Goal: Find specific page/section: Find specific page/section

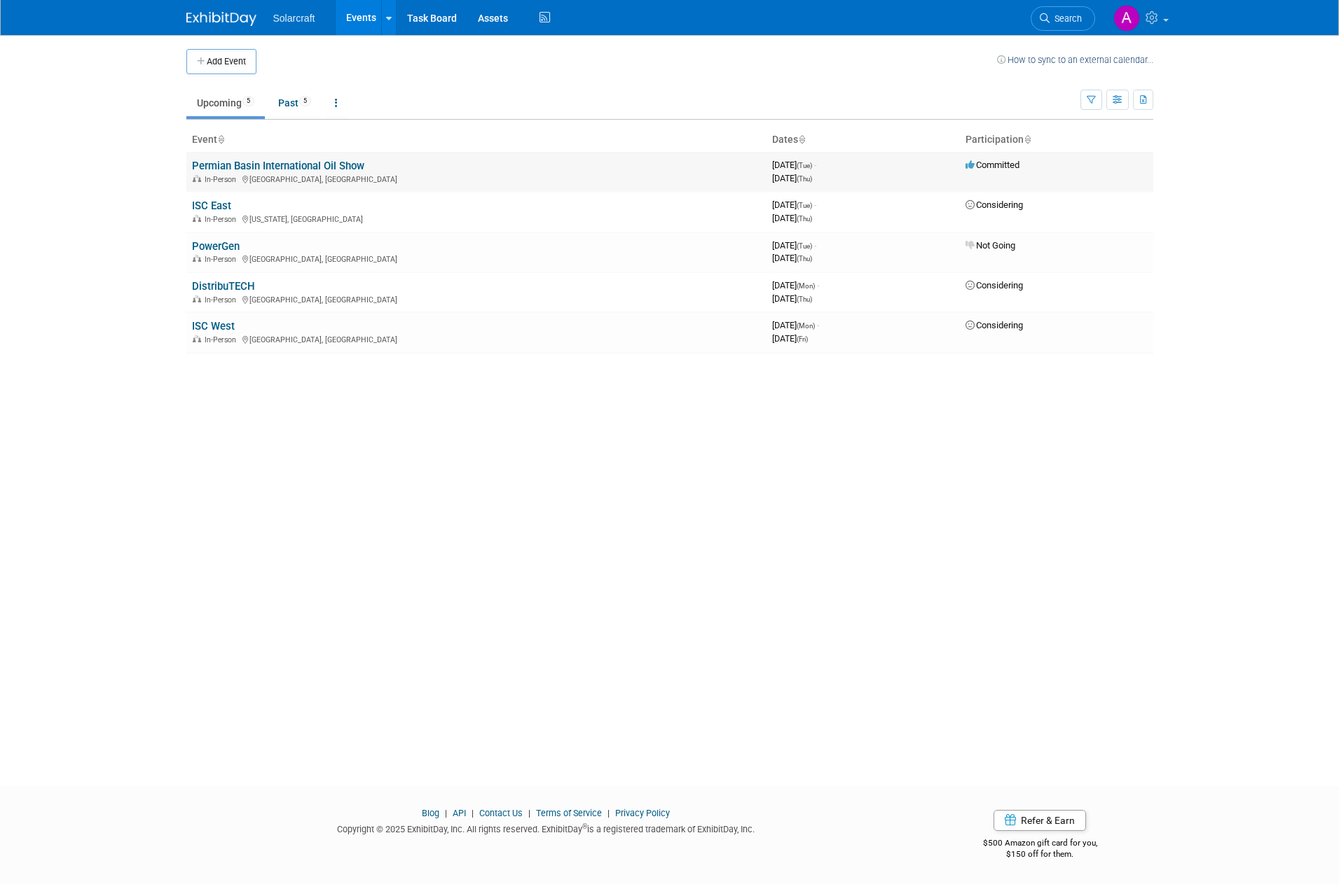
click at [353, 178] on div "In-Person Odessa, TX" at bounding box center [476, 178] width 569 height 11
click at [972, 171] on td "Committed" at bounding box center [1056, 171] width 193 height 40
click at [1028, 142] on icon at bounding box center [1027, 140] width 7 height 9
click at [1016, 173] on td "Committed" at bounding box center [1056, 171] width 193 height 40
click at [1022, 137] on th "Participation" at bounding box center [1056, 140] width 193 height 24
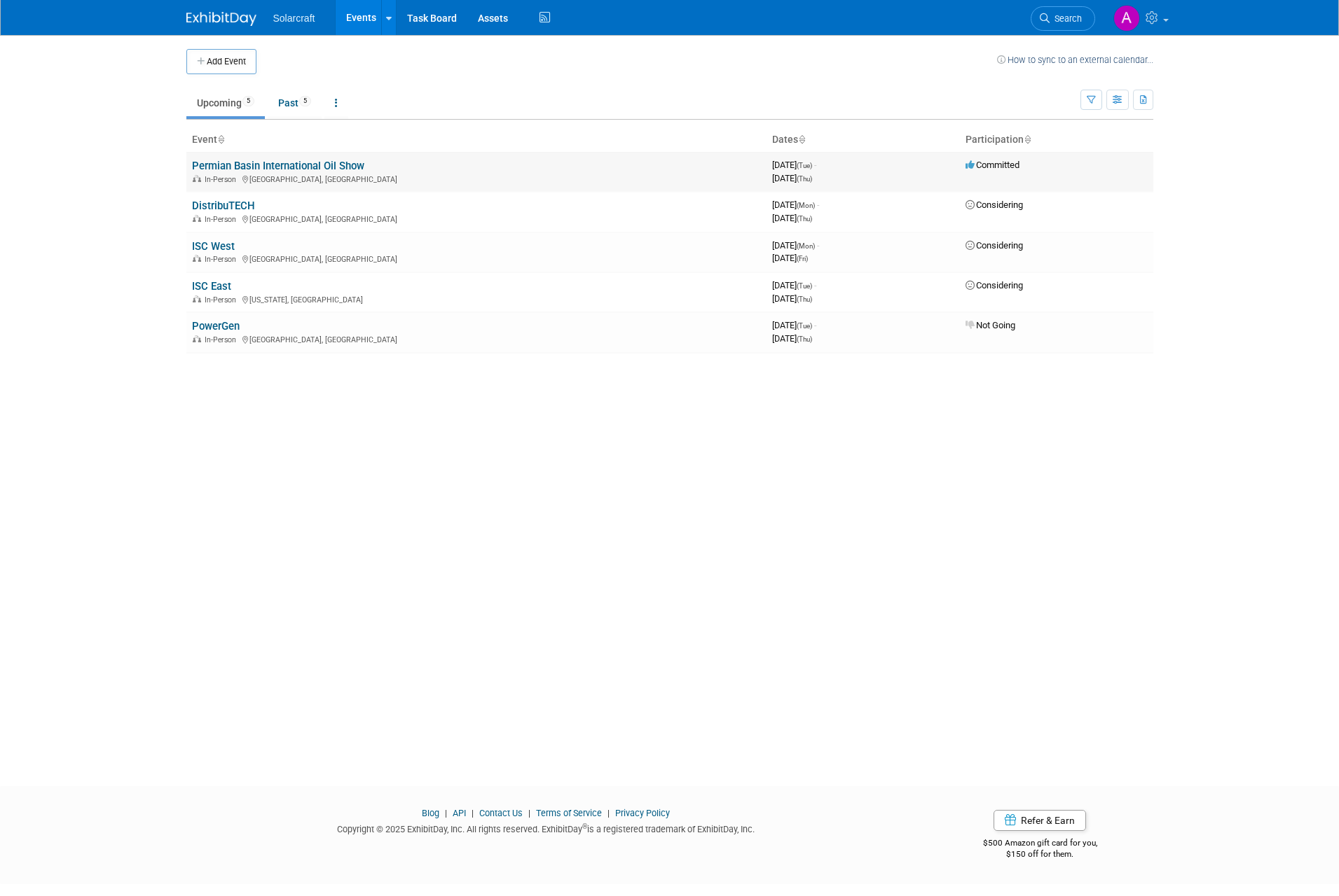
click at [203, 167] on link "Permian Basin International Oil Show" at bounding box center [278, 165] width 172 height 13
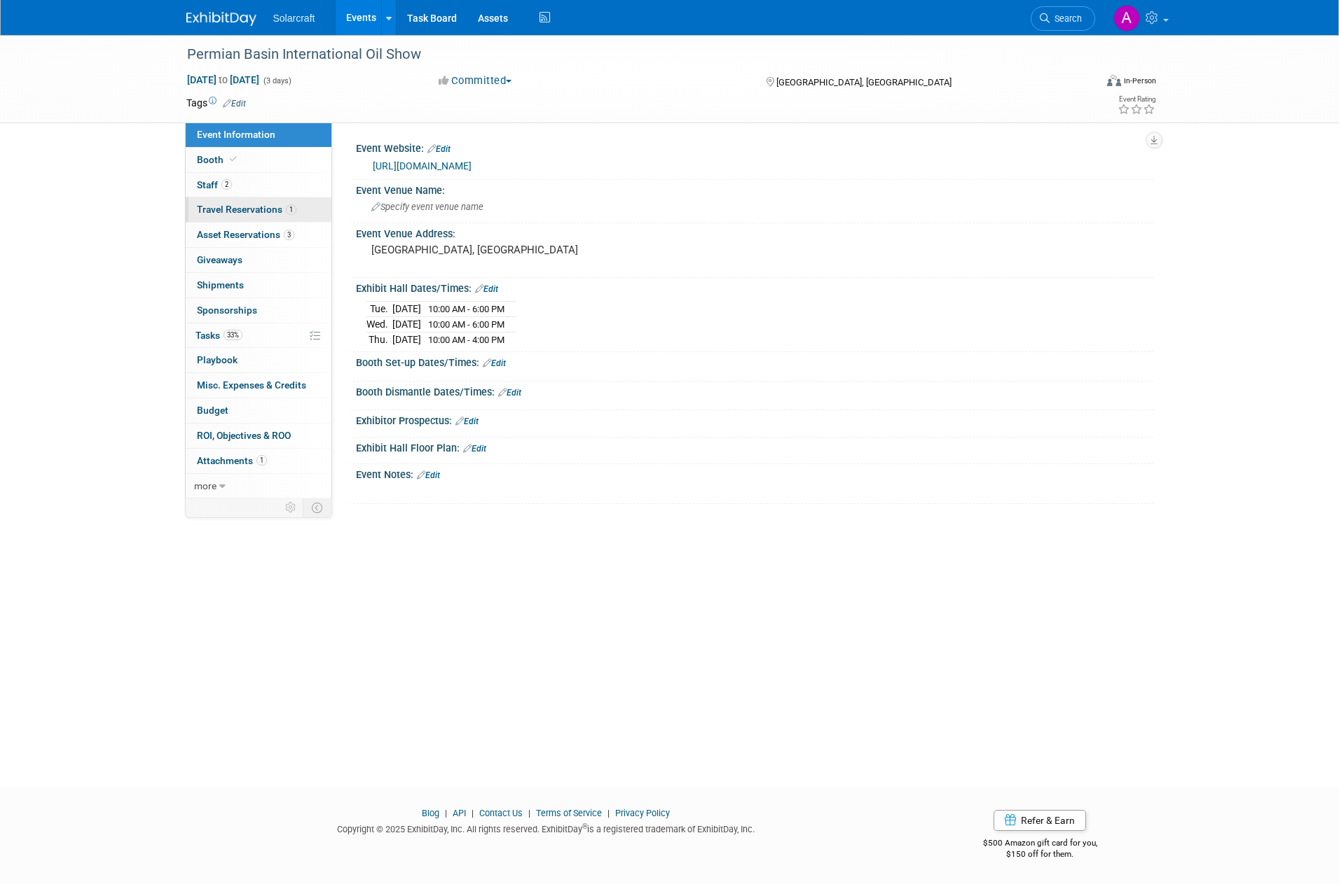
click at [269, 213] on span "Travel Reservations 1" at bounding box center [247, 209] width 100 height 11
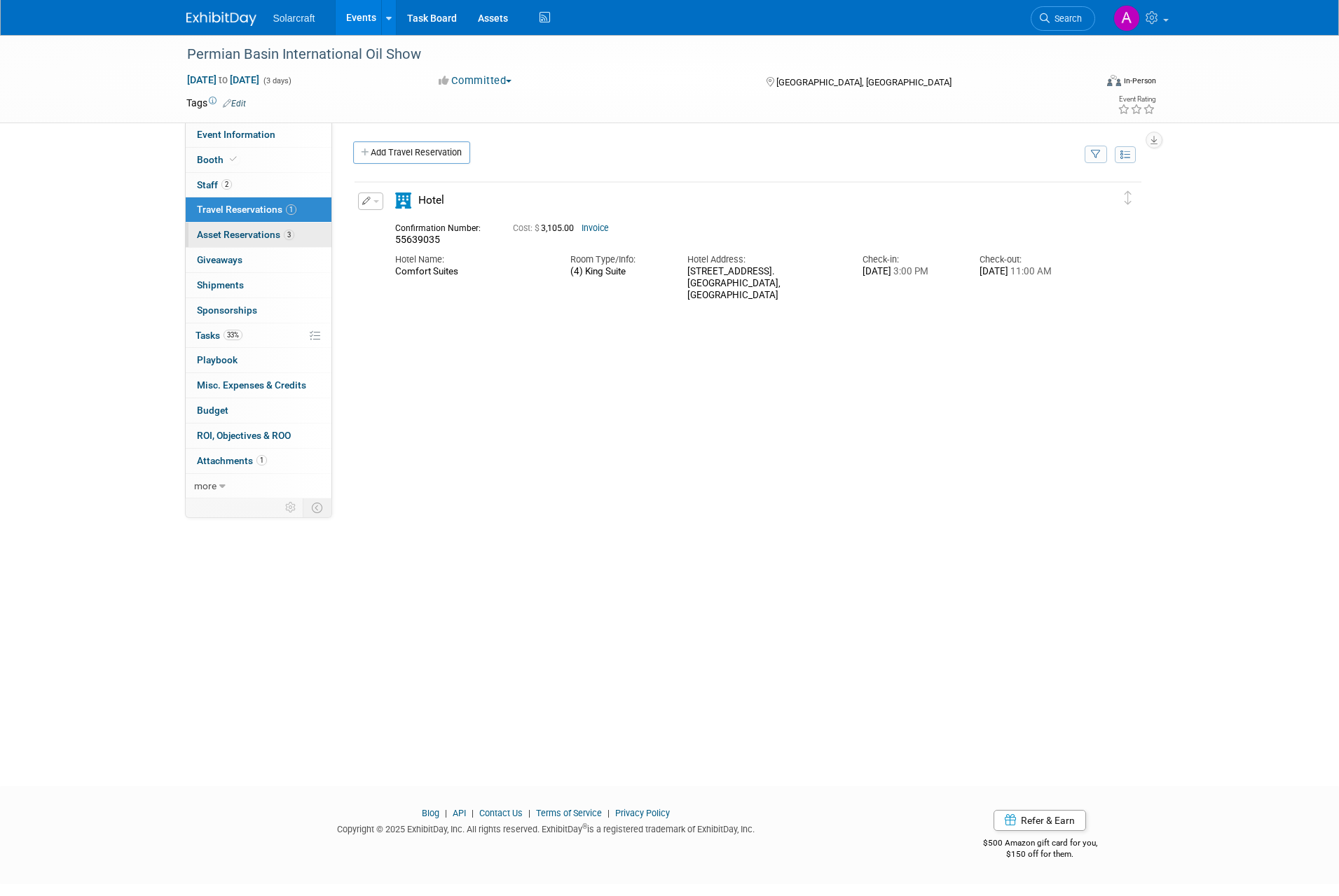
click at [256, 240] on span "Asset Reservations 3" at bounding box center [245, 234] width 97 height 11
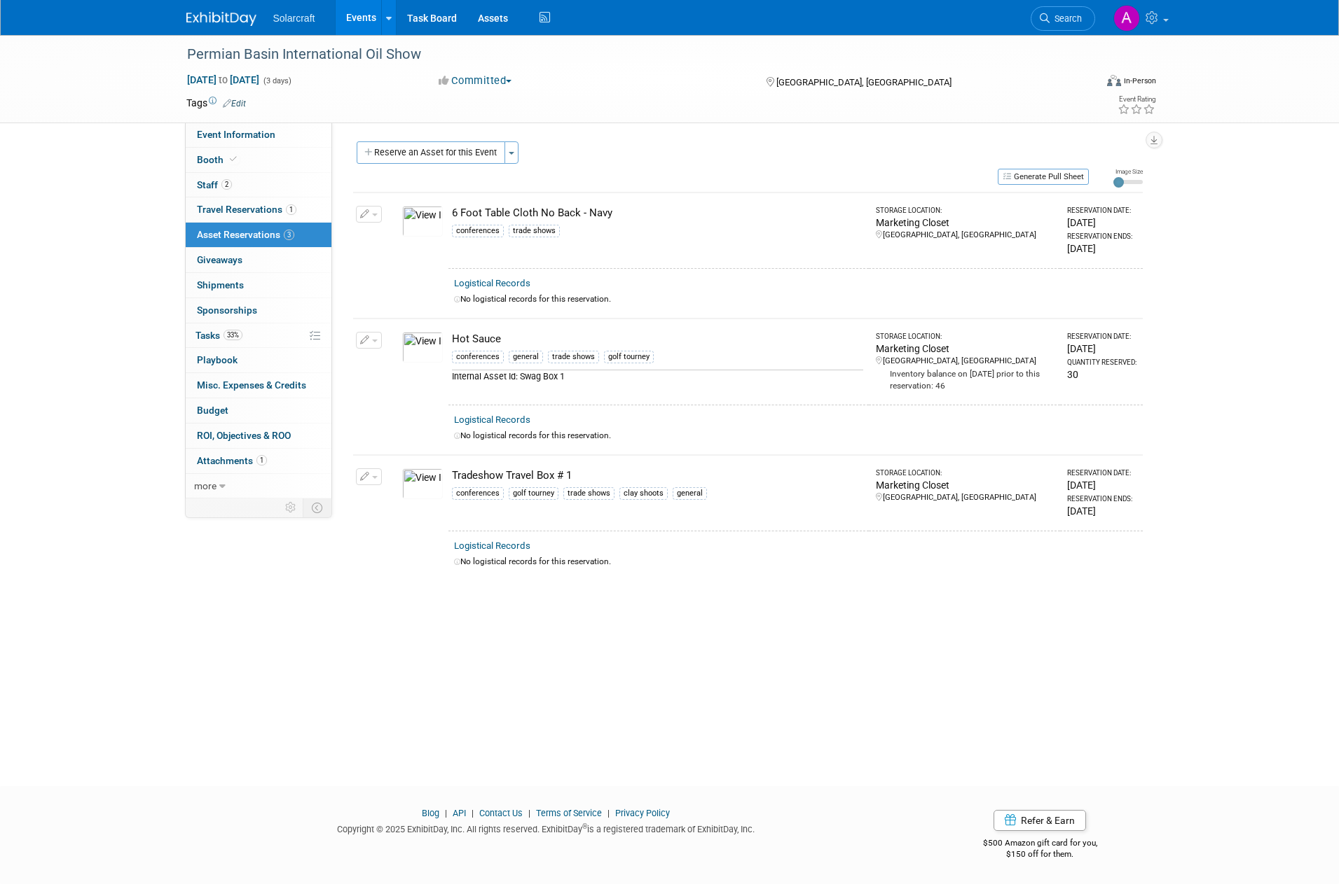
click at [433, 479] on img at bounding box center [421, 483] width 40 height 30
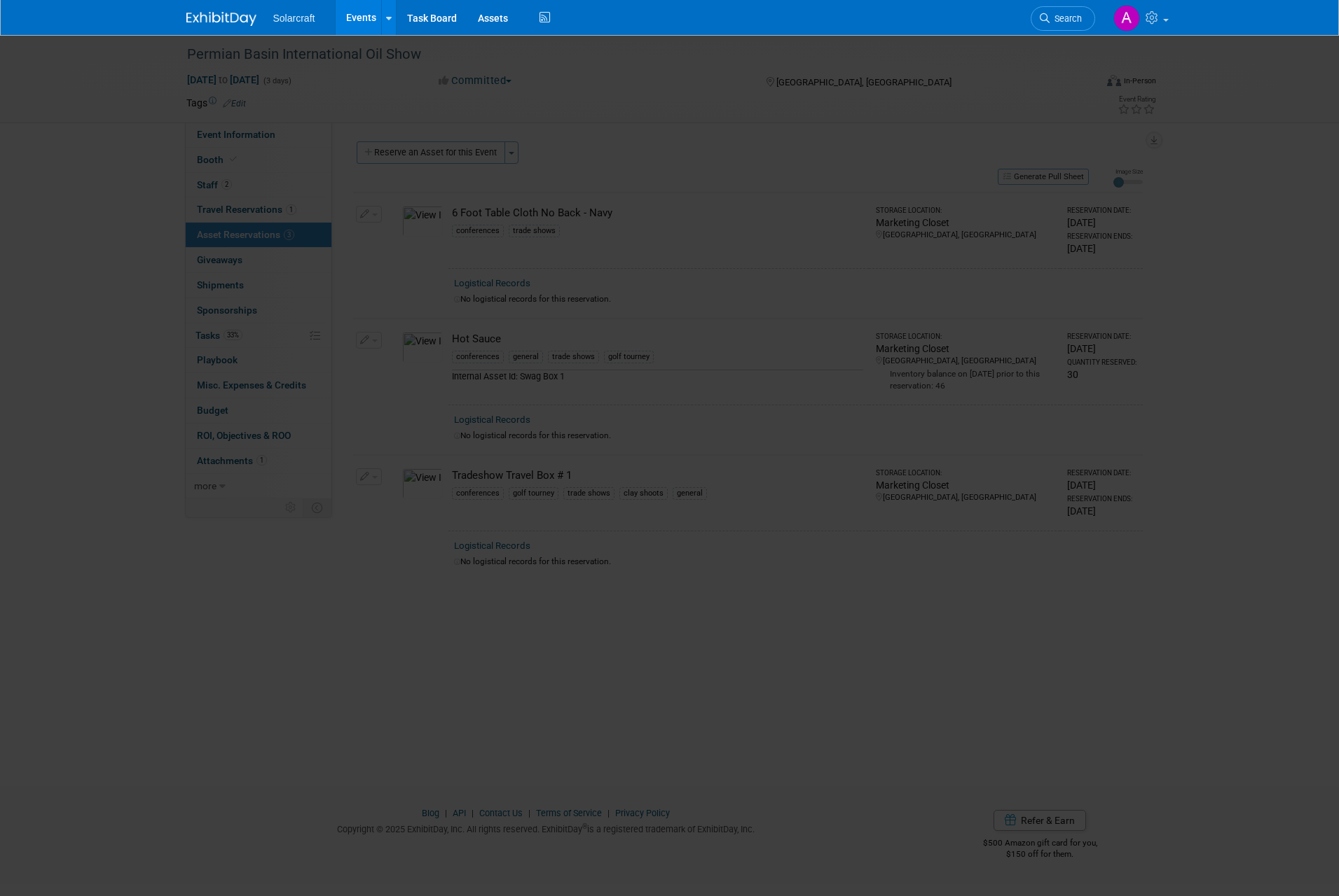
click at [459, 455] on img at bounding box center [669, 448] width 420 height 11
click at [788, 444] on img at bounding box center [669, 448] width 420 height 11
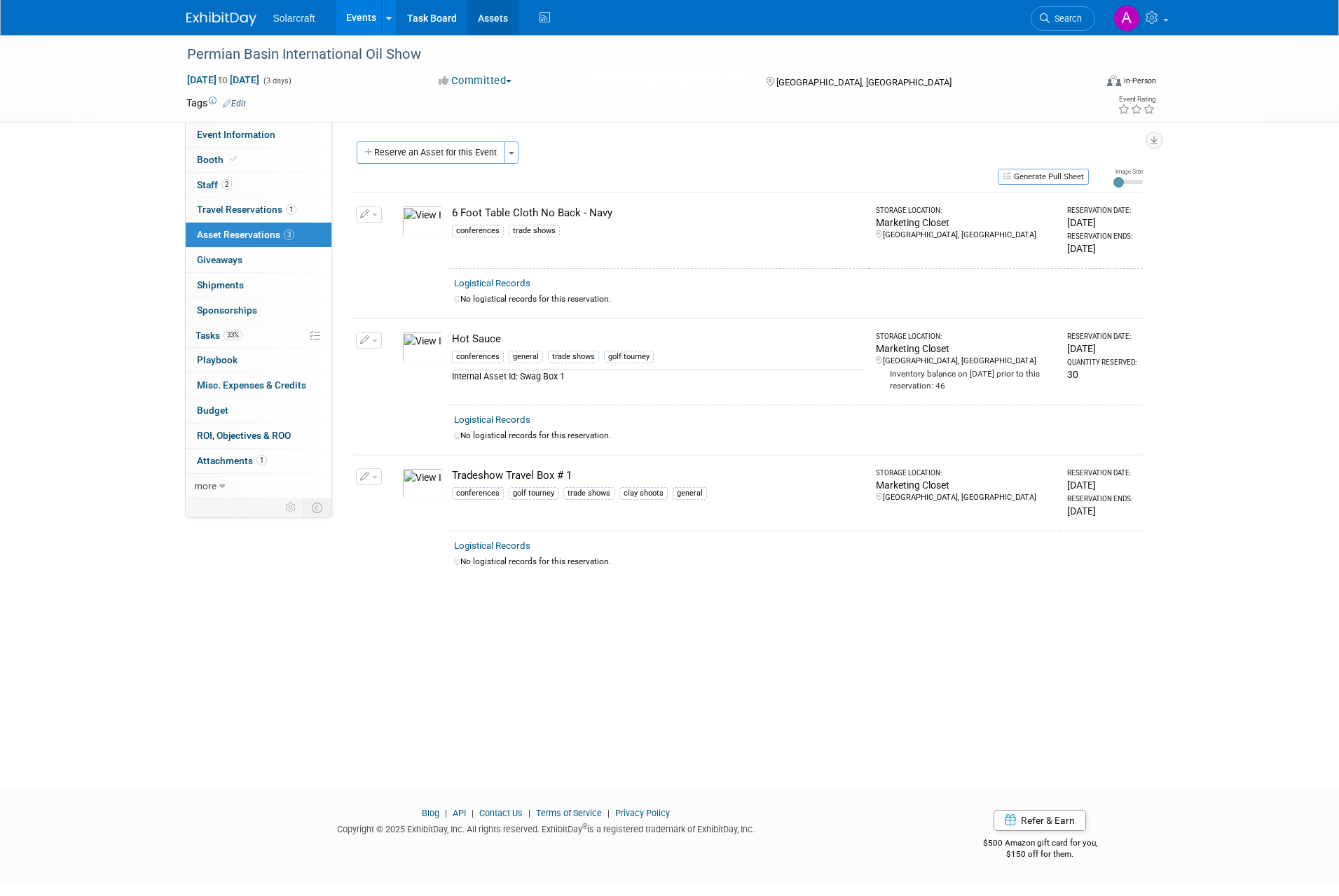
click at [496, 17] on link "Assets" at bounding box center [493, 18] width 51 height 35
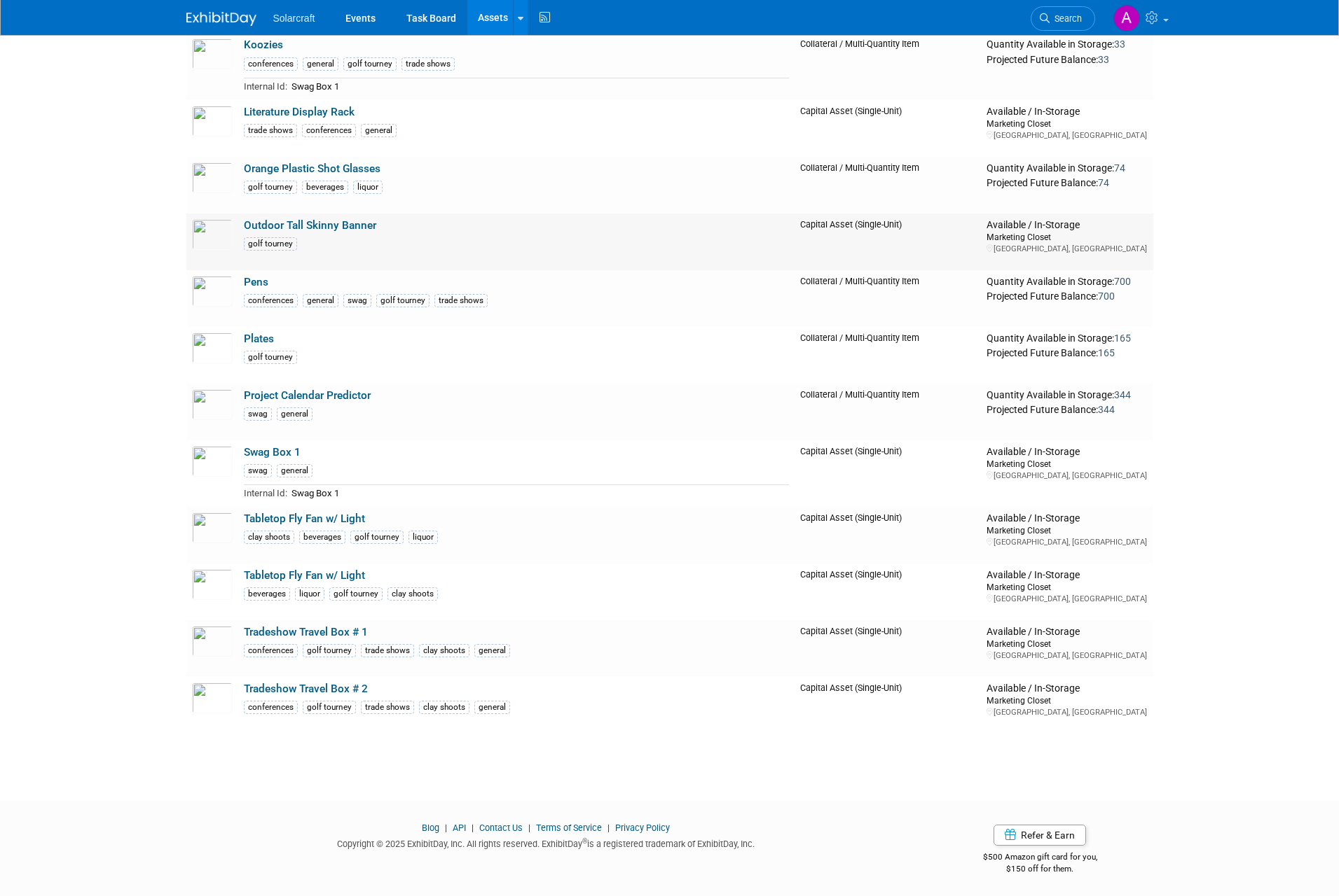
scroll to position [1328, 0]
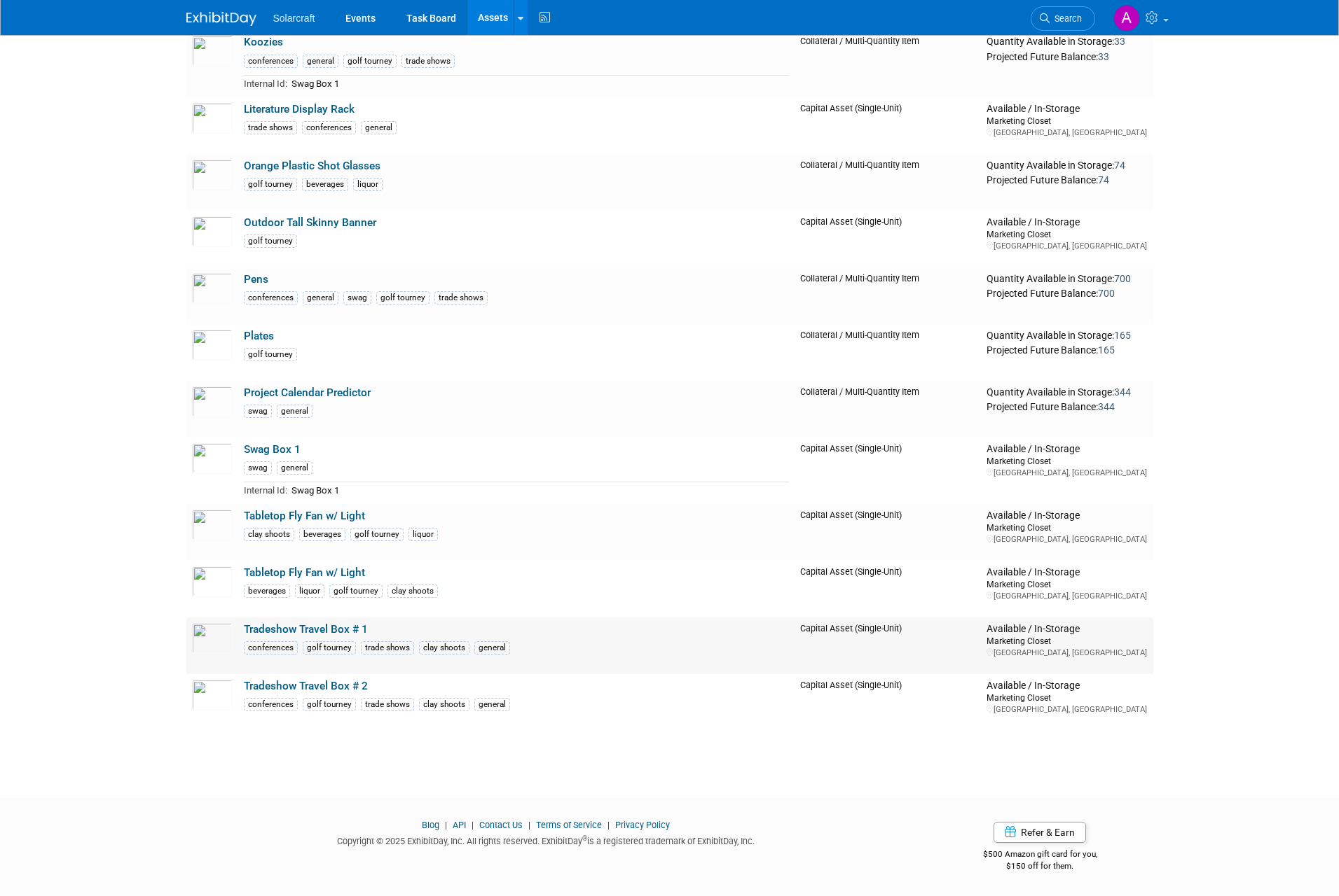
click at [311, 631] on link "Tradeshow Travel Box # 1" at bounding box center [306, 629] width 124 height 13
